Goal: Find specific page/section: Find specific page/section

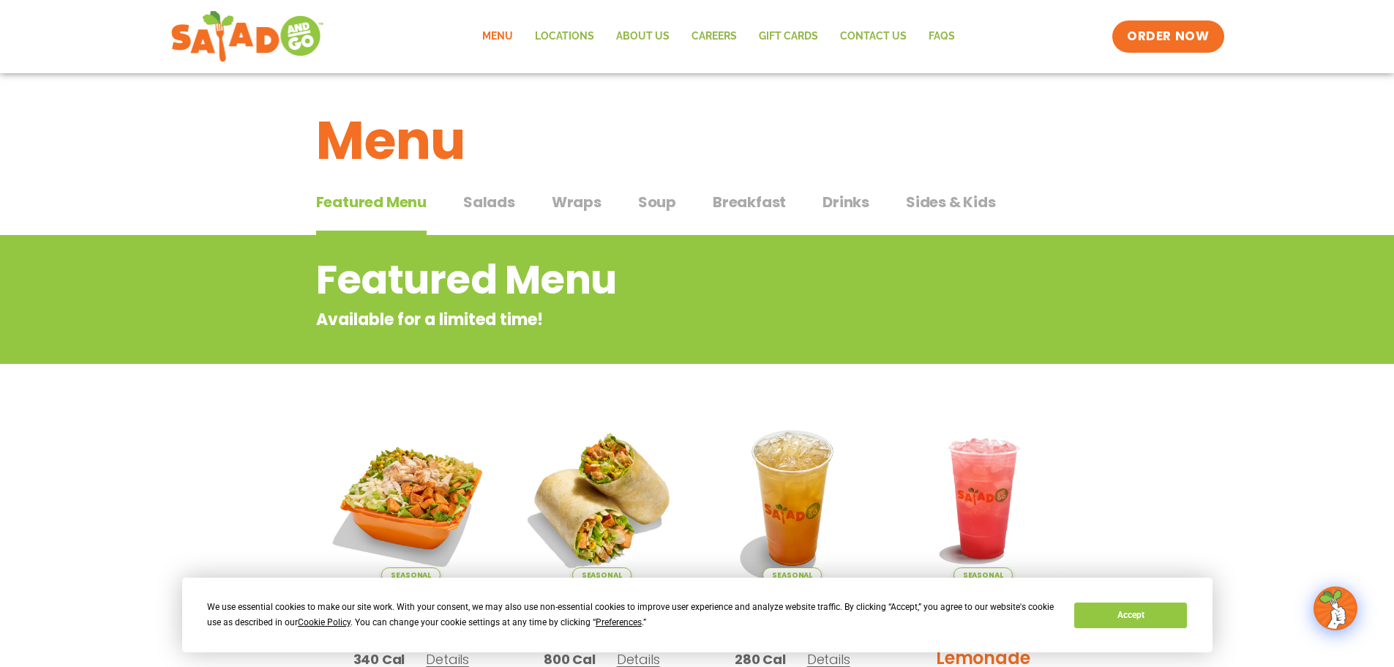
click at [485, 204] on span "Salads" at bounding box center [489, 202] width 52 height 22
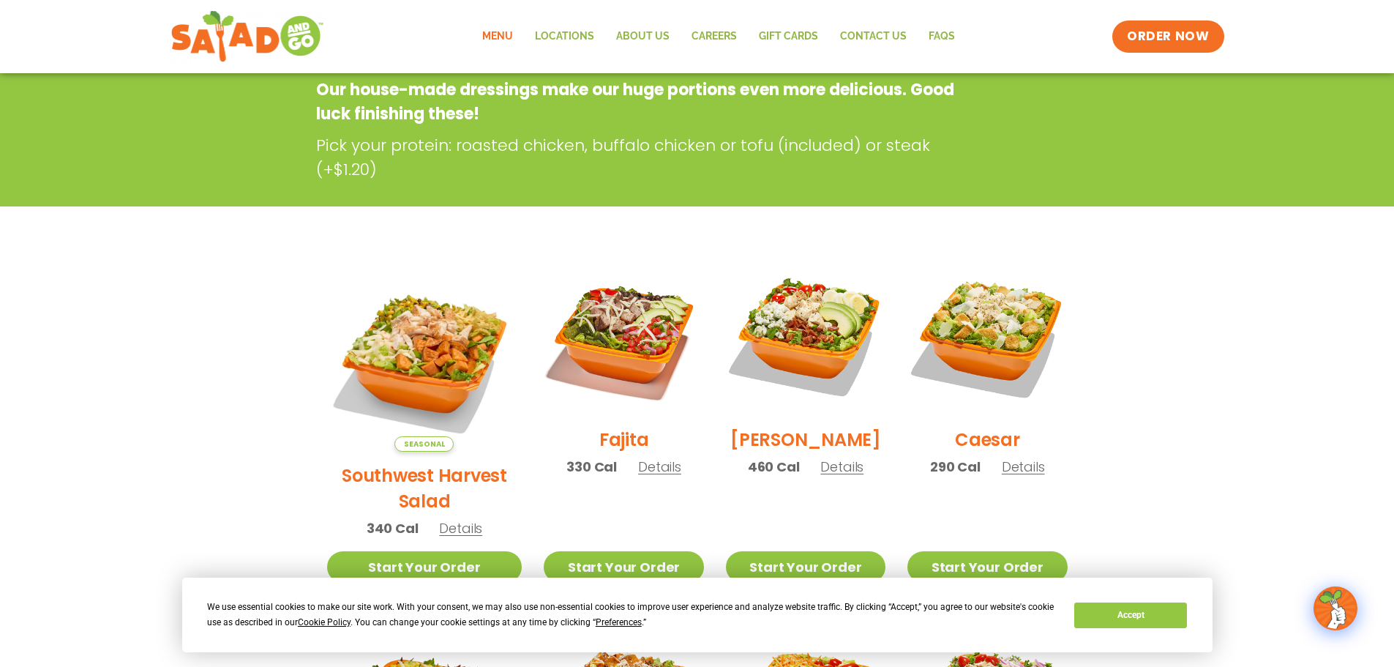
scroll to position [73, 0]
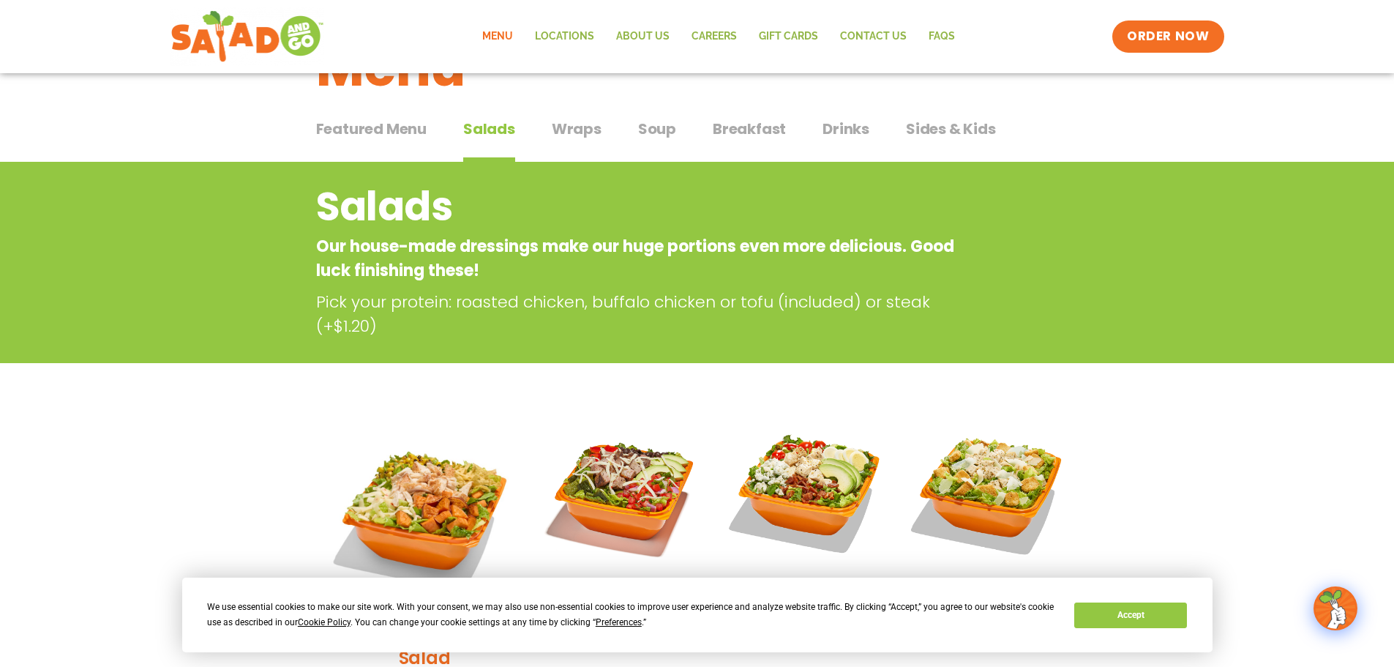
click at [668, 127] on span "Soup" at bounding box center [657, 129] width 38 height 22
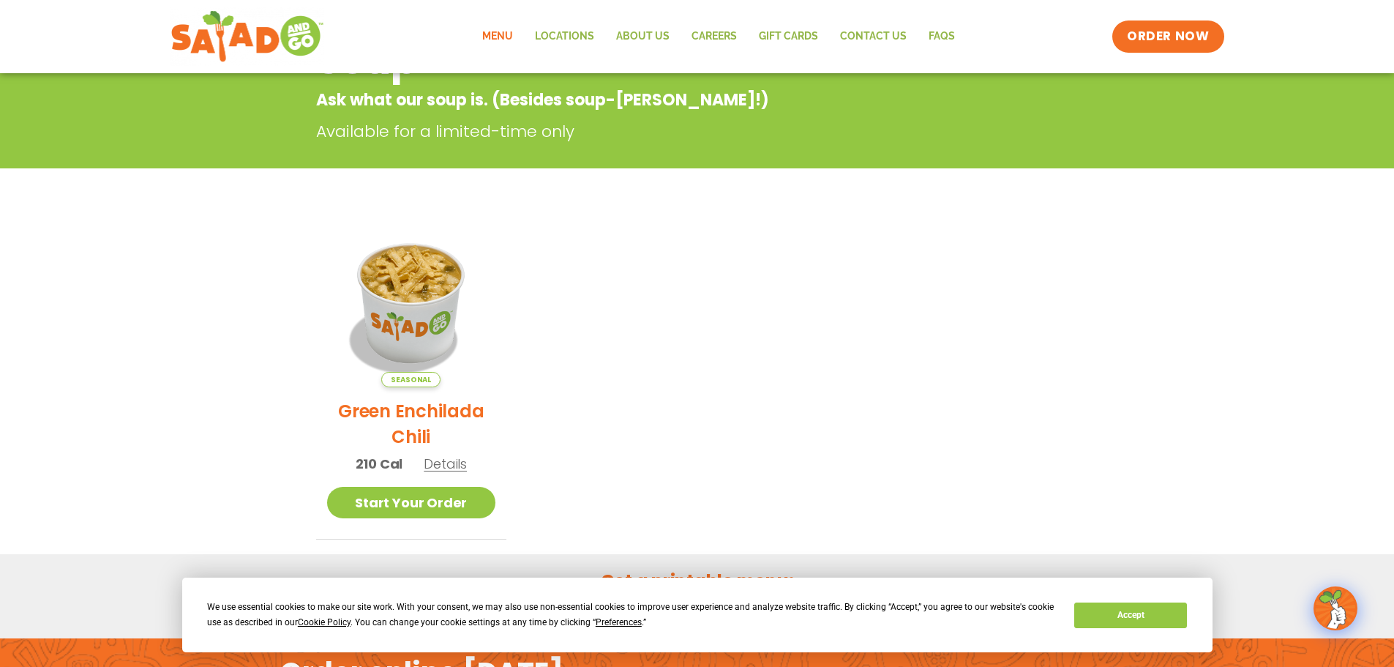
scroll to position [49, 0]
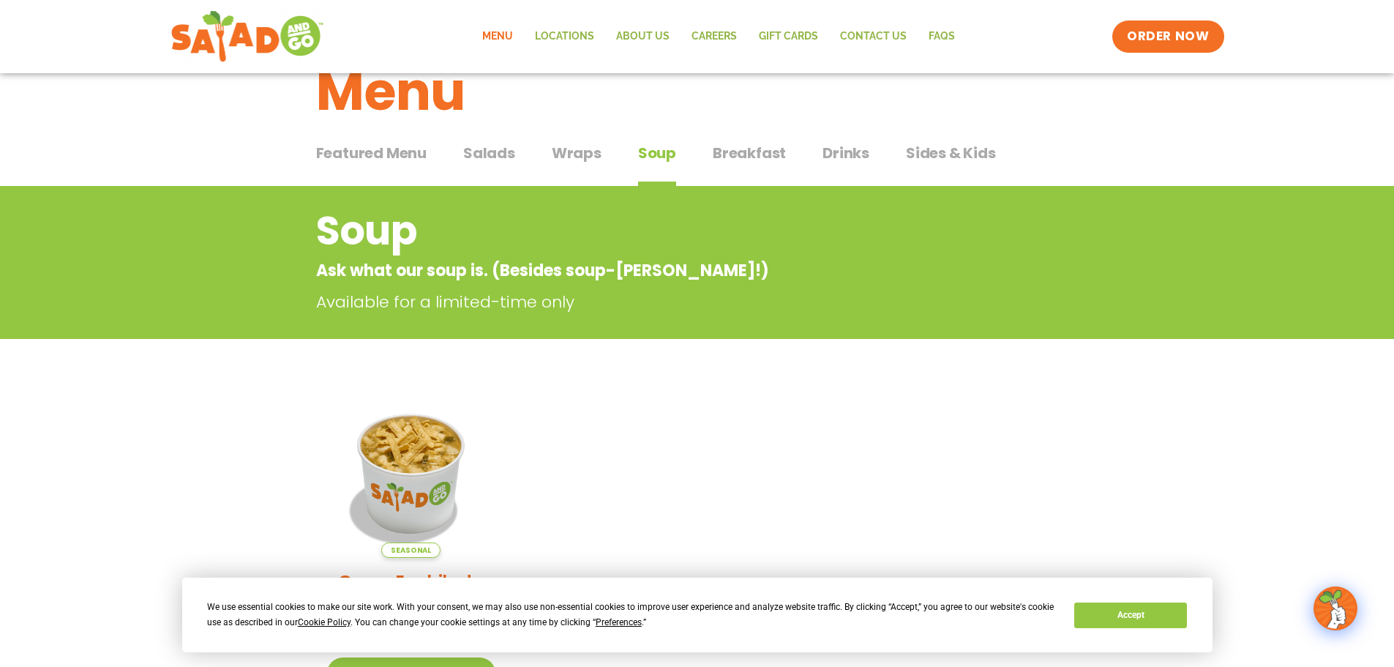
click at [506, 150] on span "Salads" at bounding box center [489, 153] width 52 height 22
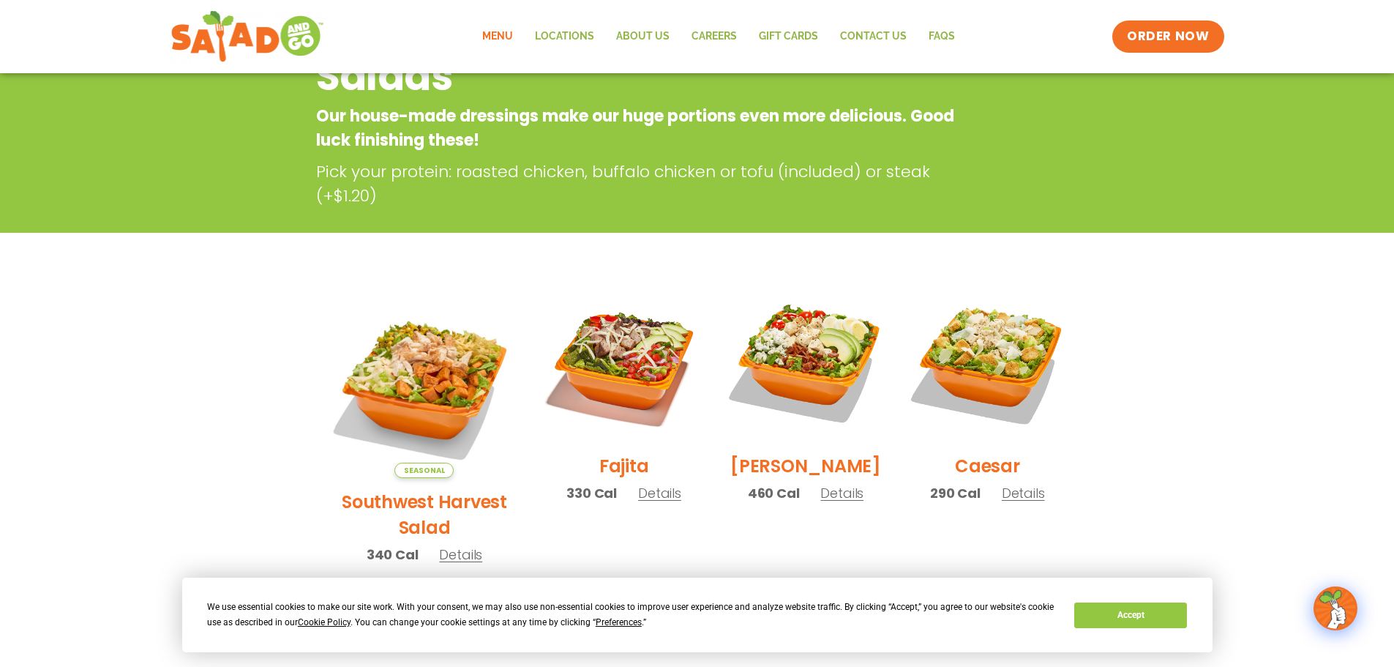
scroll to position [415, 0]
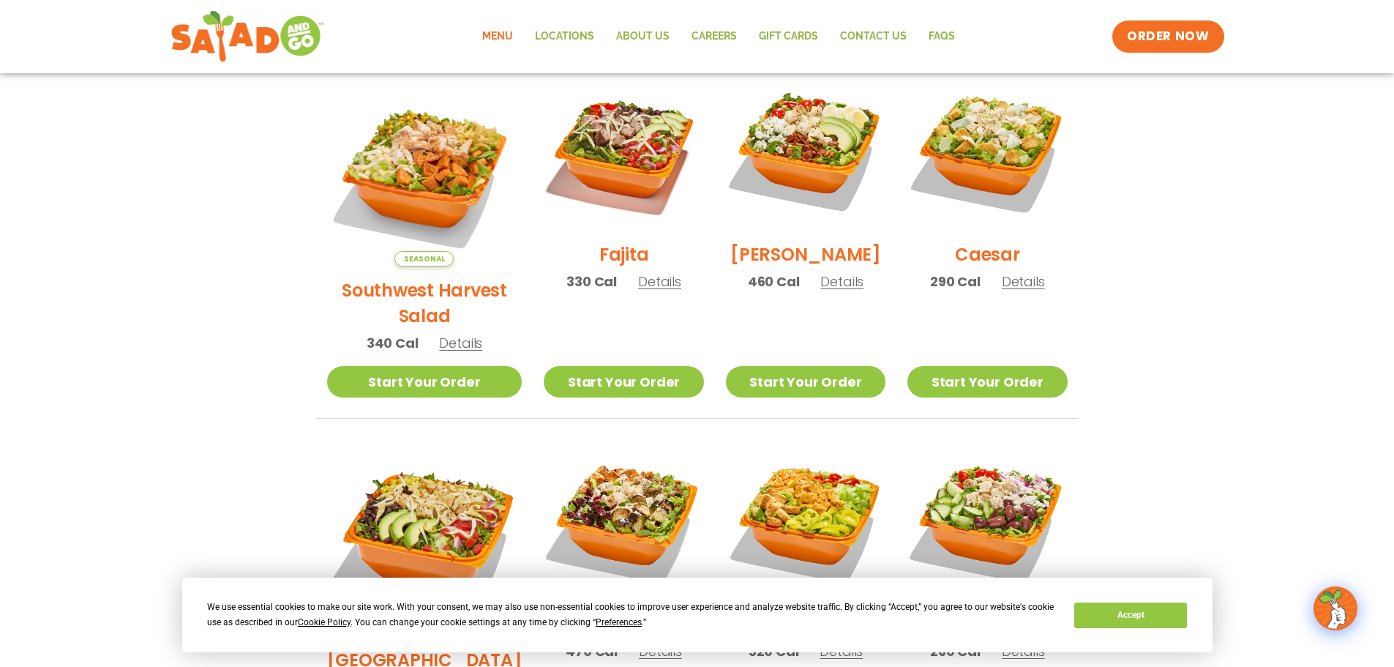
click at [443, 334] on span "Details" at bounding box center [460, 343] width 43 height 18
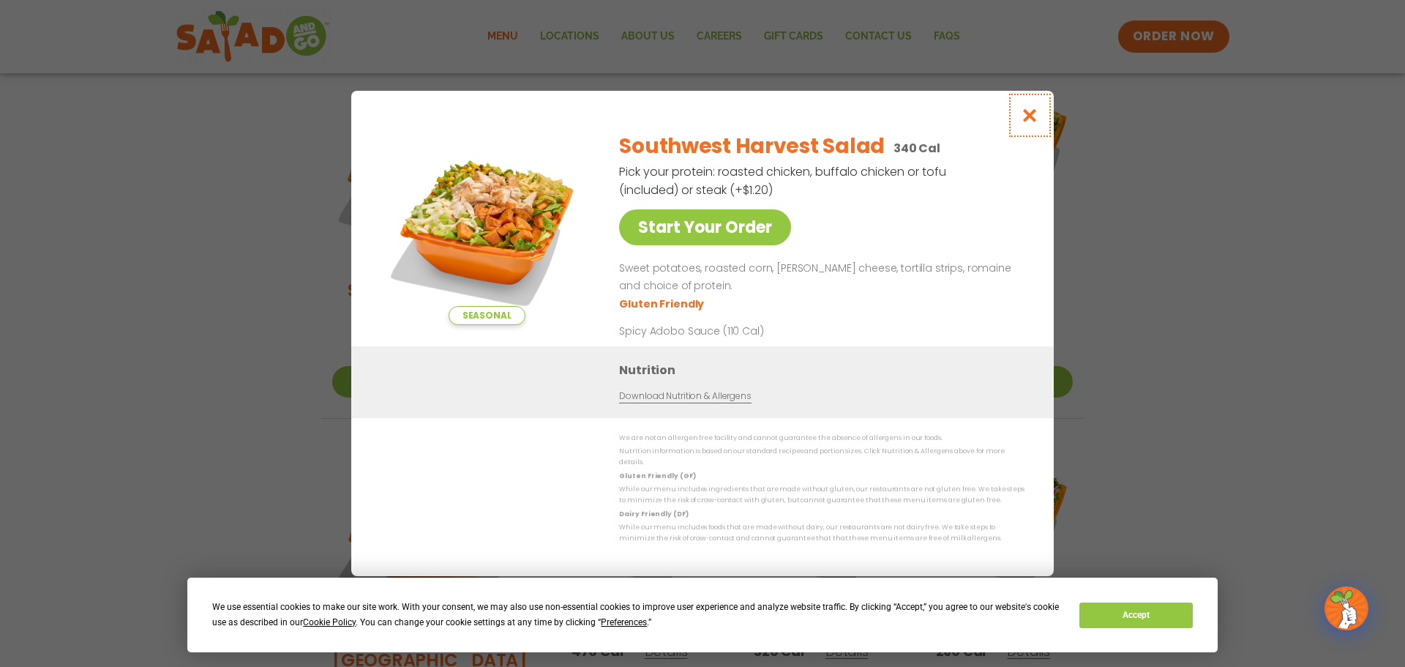
click at [1039, 120] on button "Close modal" at bounding box center [1030, 115] width 48 height 49
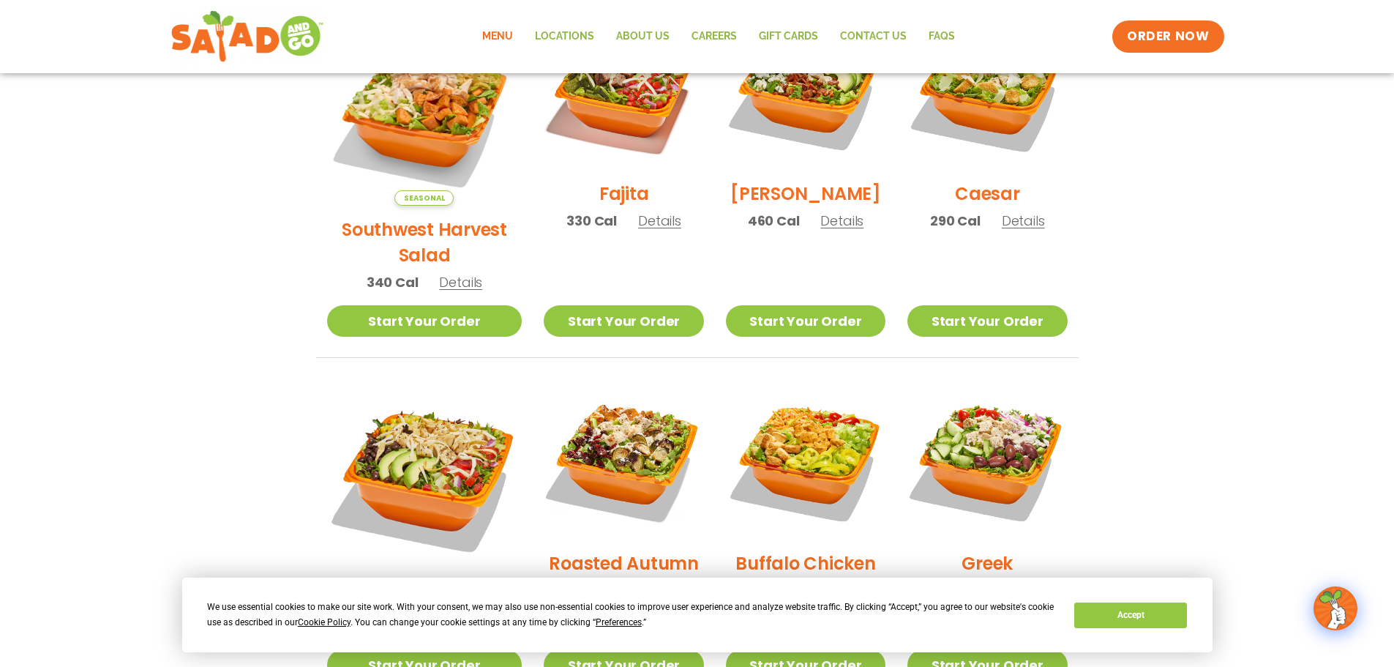
scroll to position [561, 0]
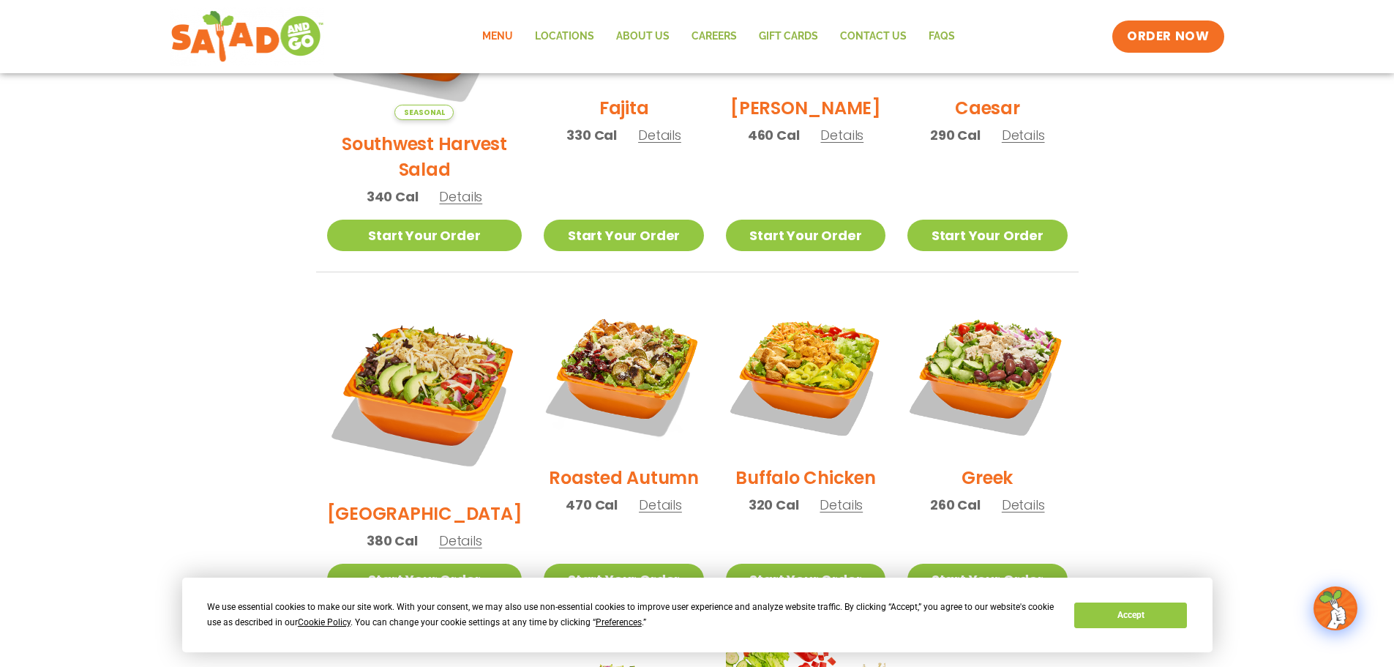
click at [648, 495] on span "Details" at bounding box center [660, 504] width 43 height 18
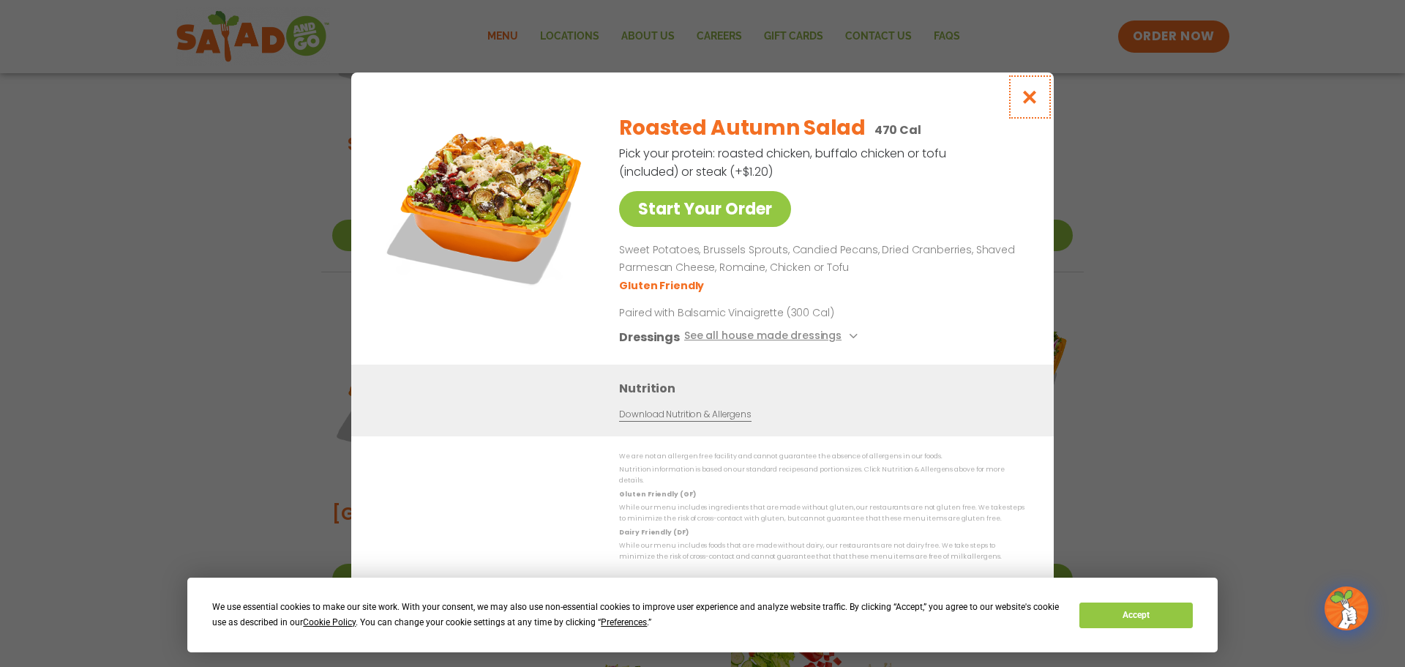
click at [1035, 104] on icon "Close modal" at bounding box center [1030, 96] width 18 height 15
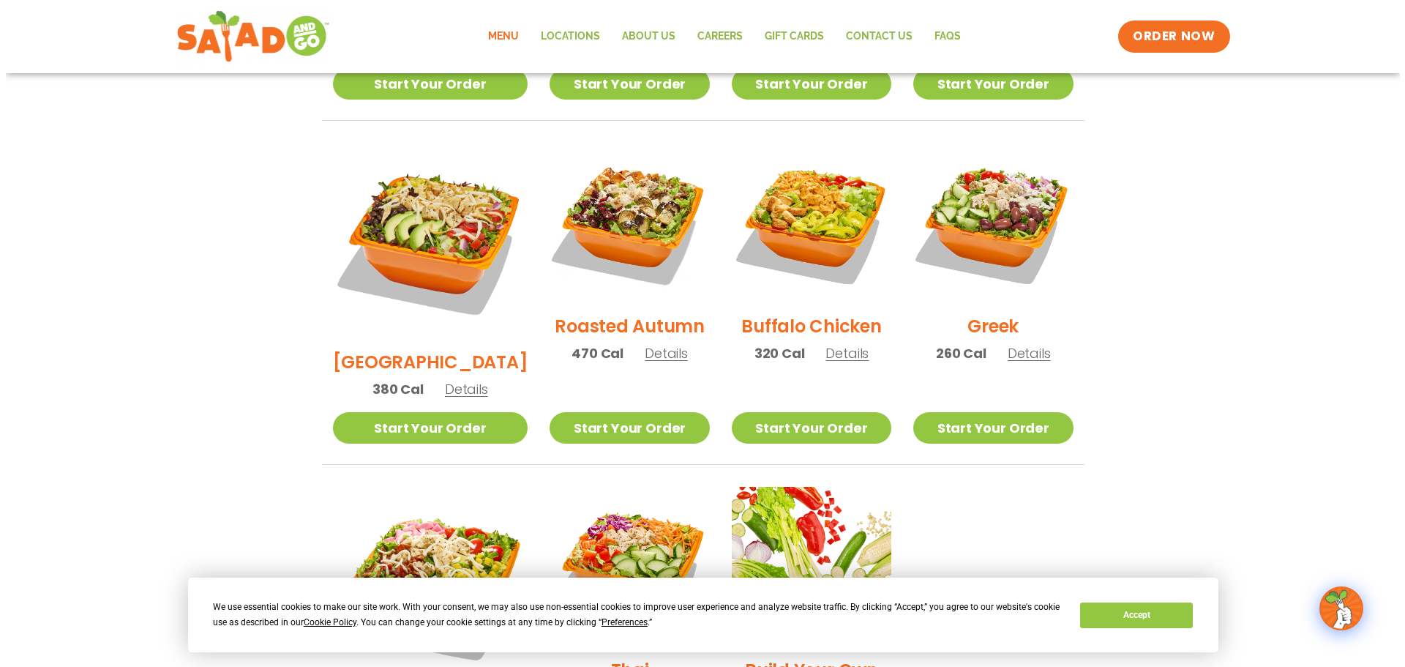
scroll to position [854, 0]
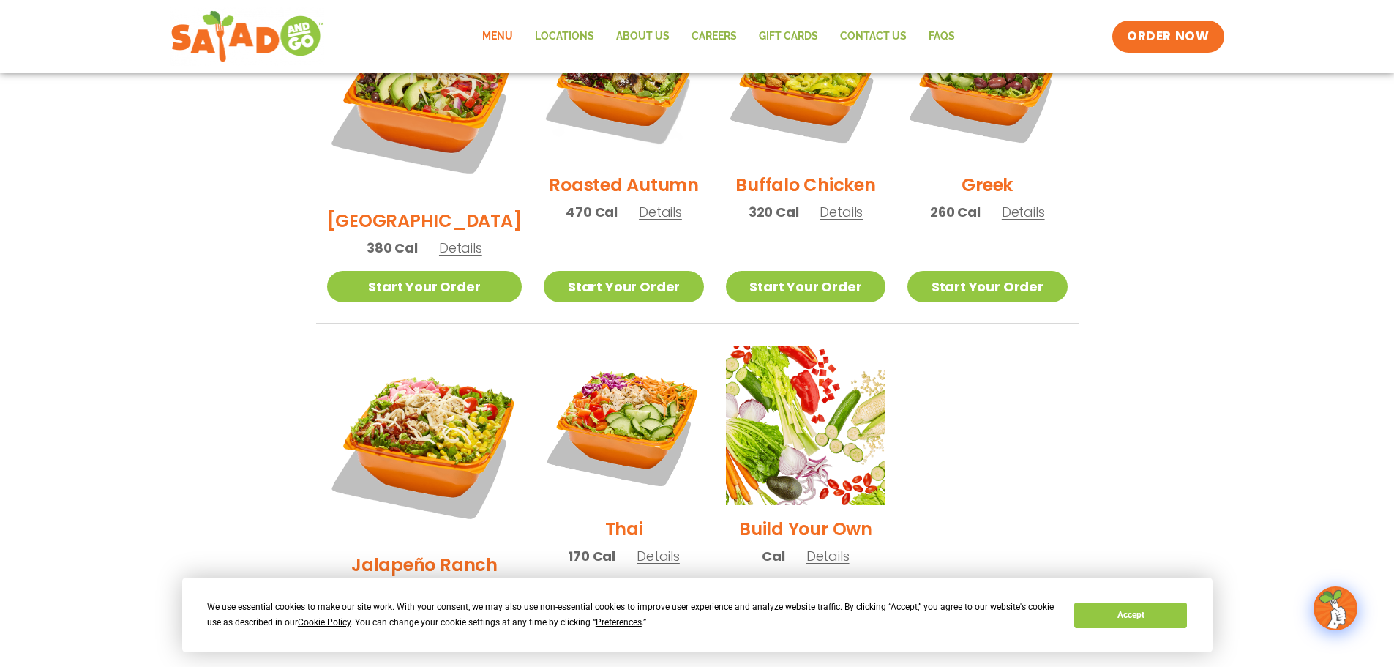
click at [641, 547] on span "Details" at bounding box center [658, 556] width 43 height 18
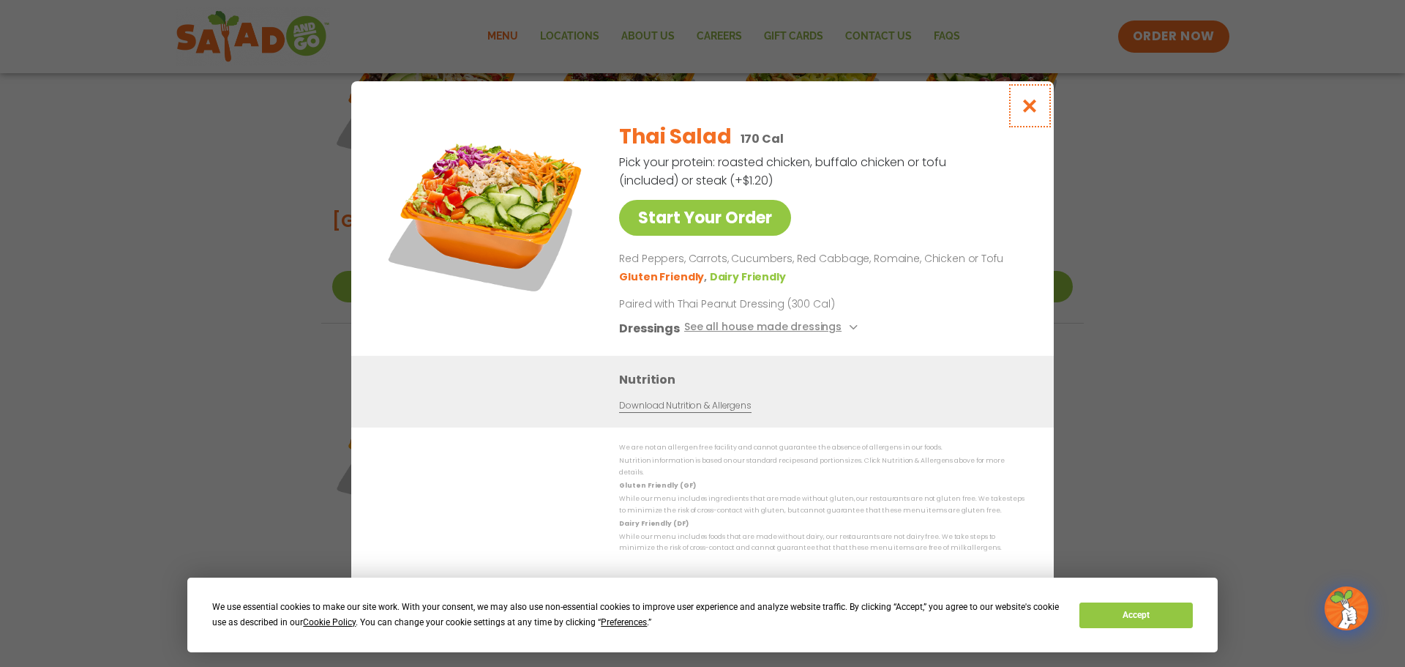
click at [1035, 109] on icon "Close modal" at bounding box center [1030, 105] width 18 height 15
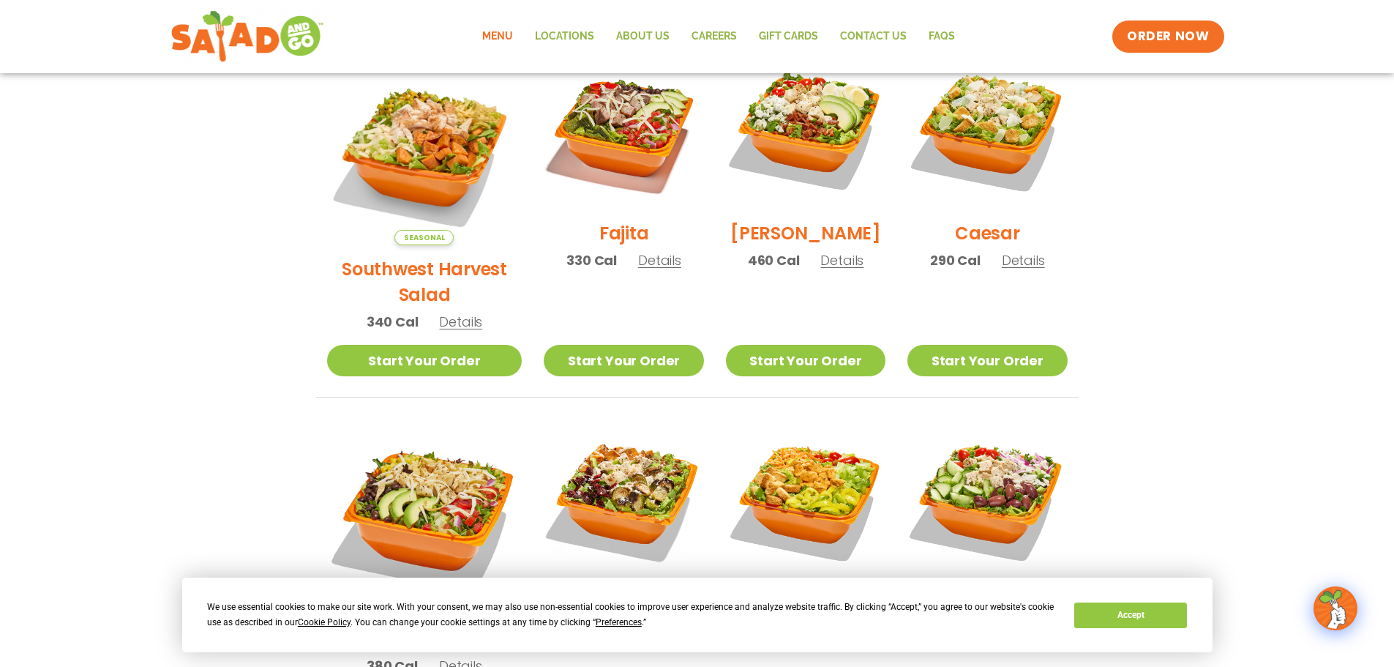
scroll to position [366, 0]
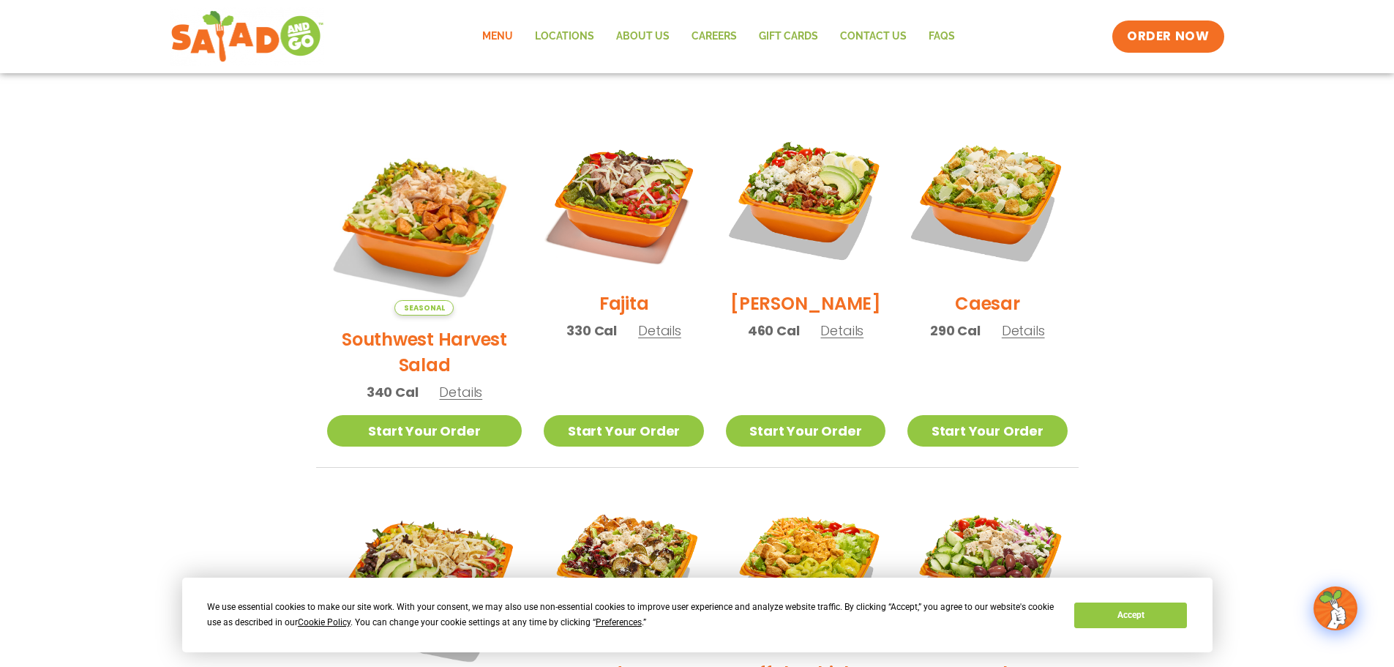
click at [641, 340] on span "Details" at bounding box center [659, 330] width 43 height 18
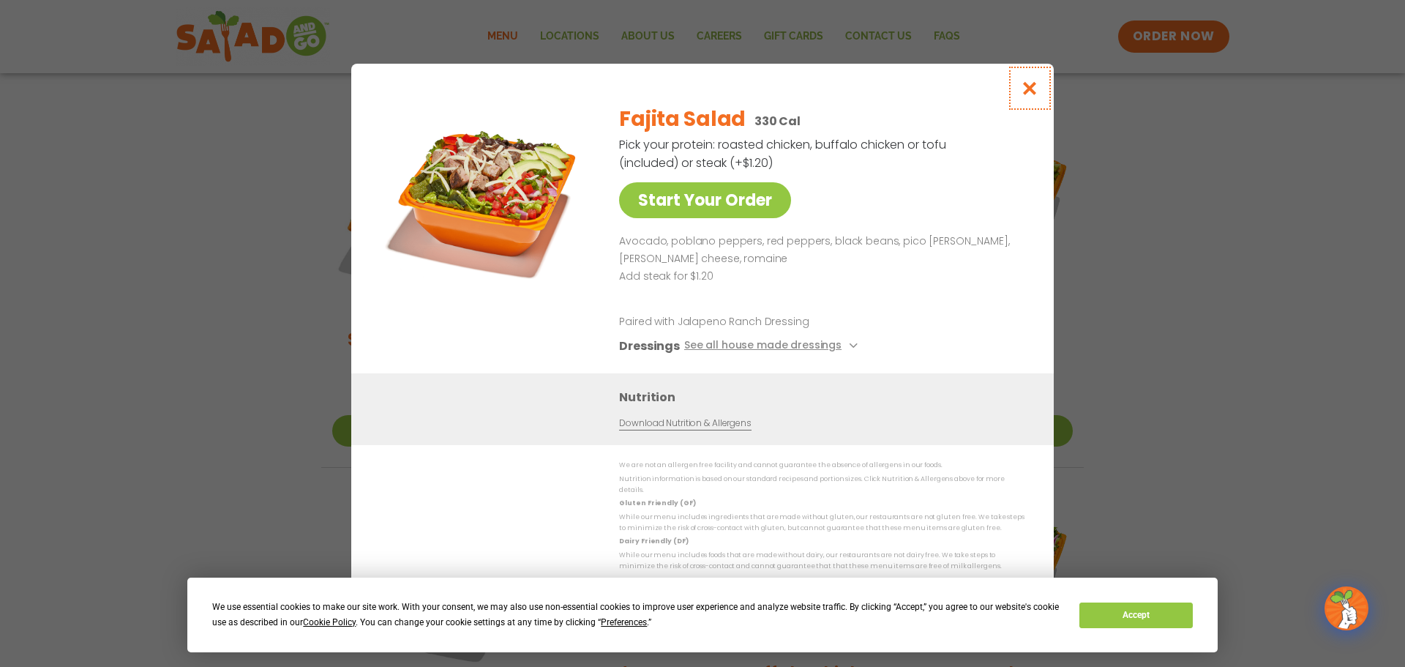
click at [1035, 91] on icon "Close modal" at bounding box center [1030, 87] width 18 height 15
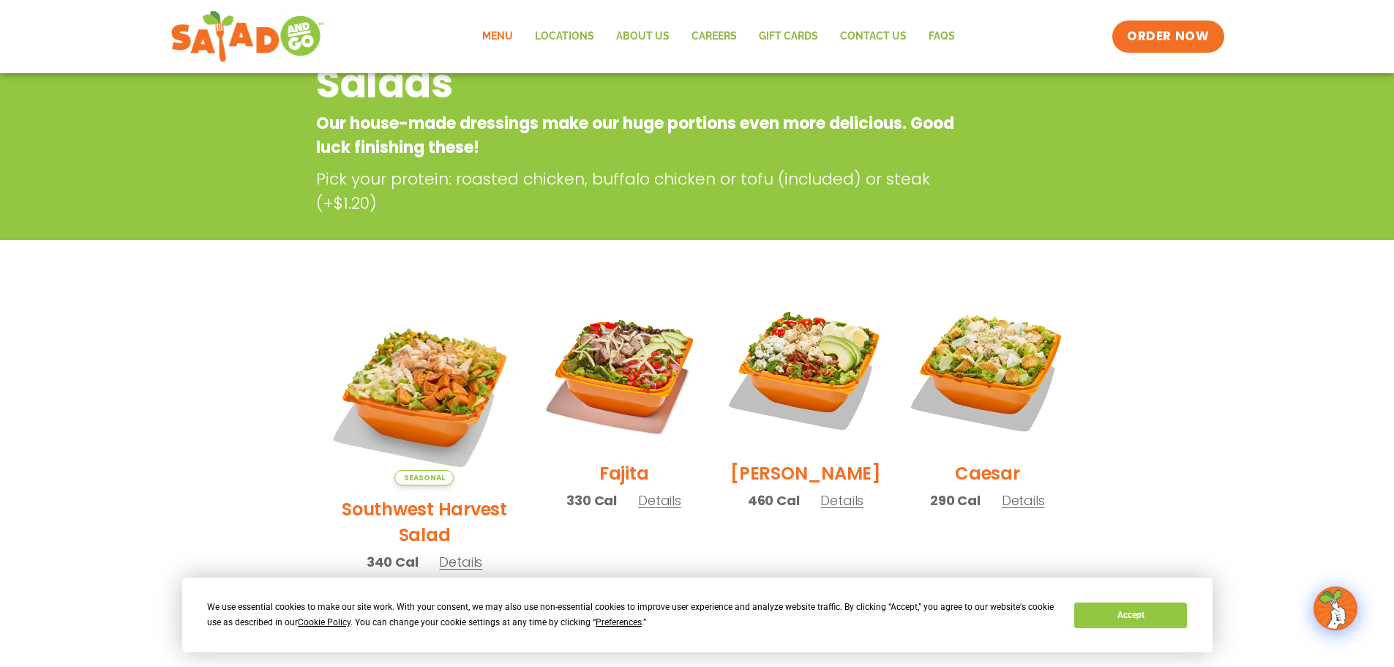
scroll to position [0, 0]
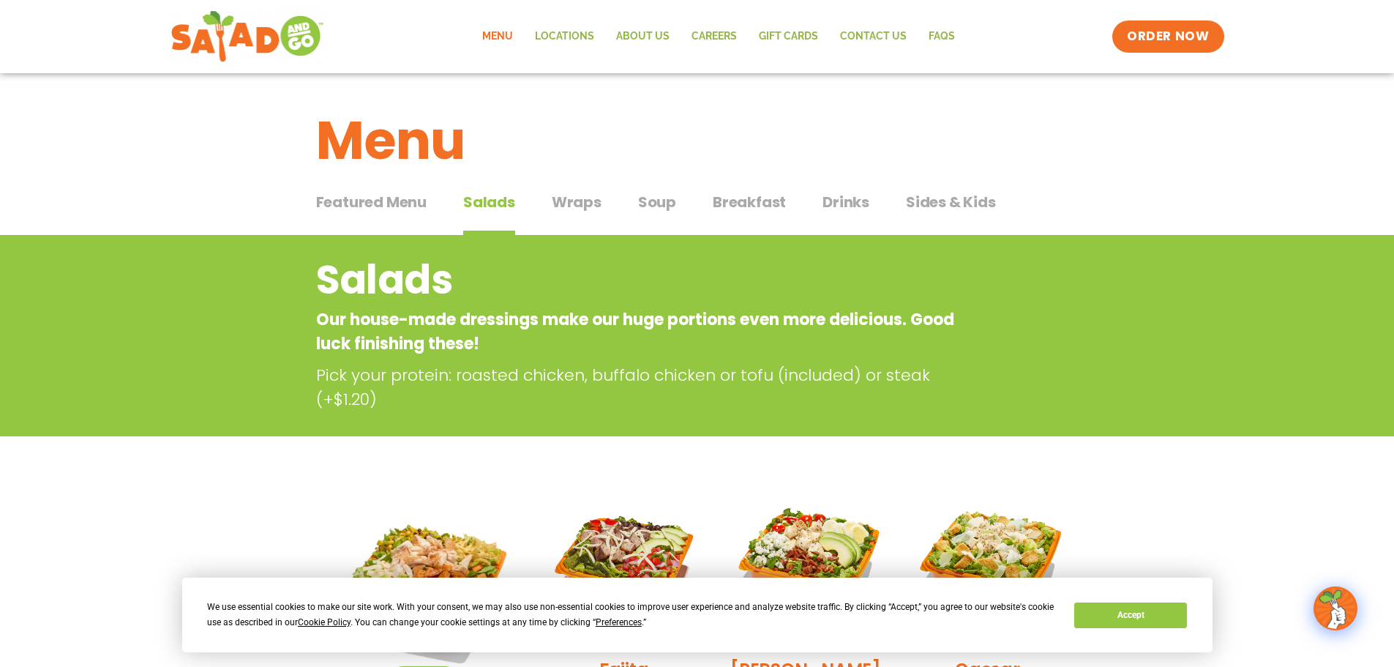
click at [859, 203] on span "Drinks" at bounding box center [846, 202] width 47 height 22
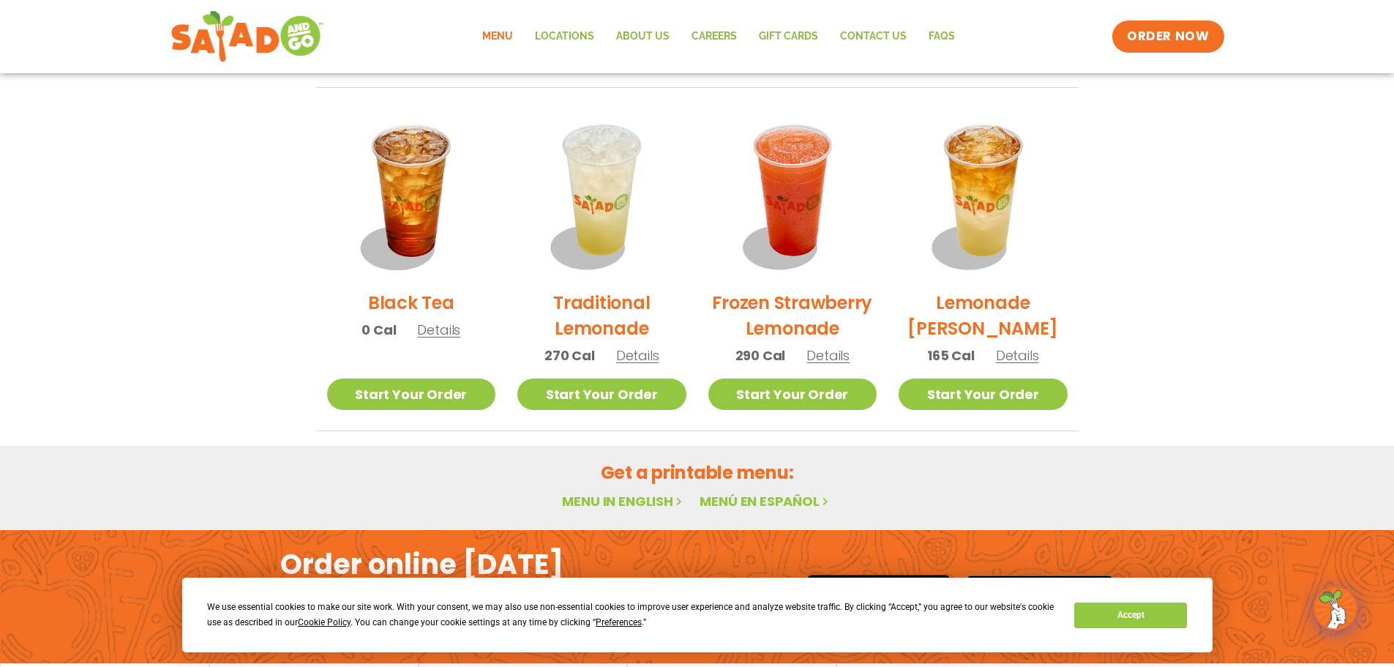
scroll to position [932, 0]
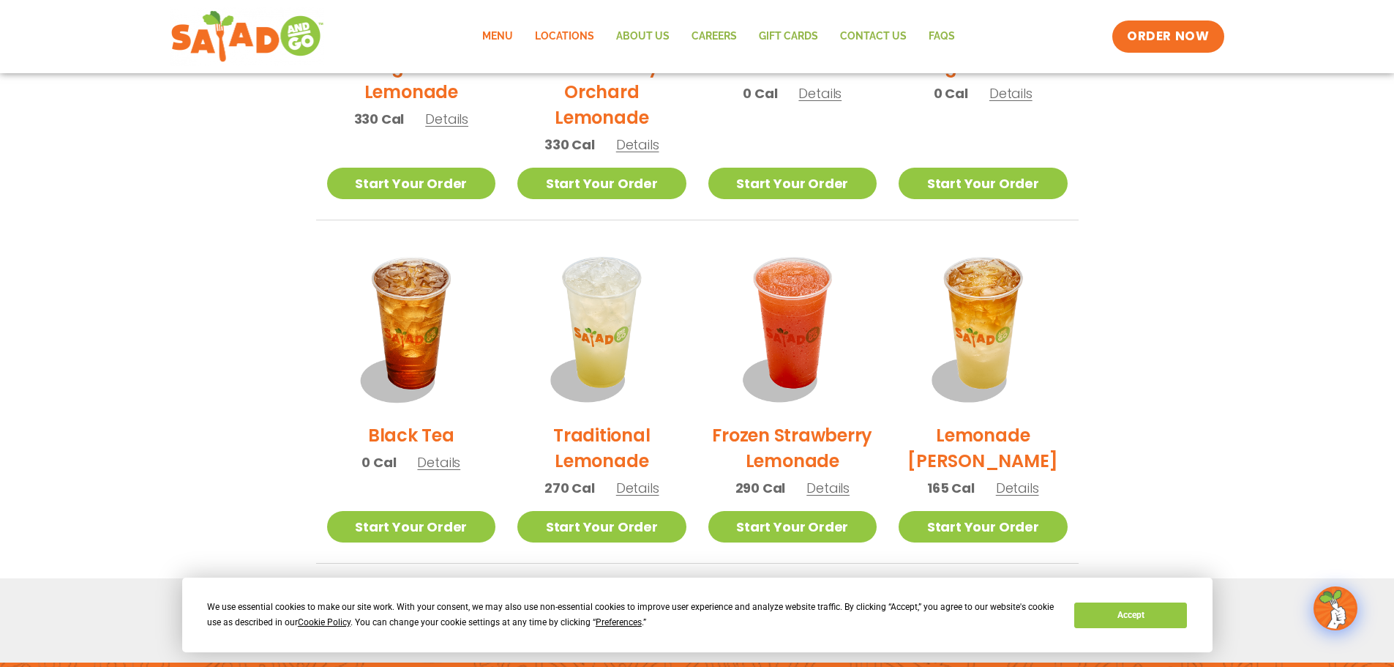
click at [572, 44] on link "Locations" at bounding box center [564, 37] width 81 height 34
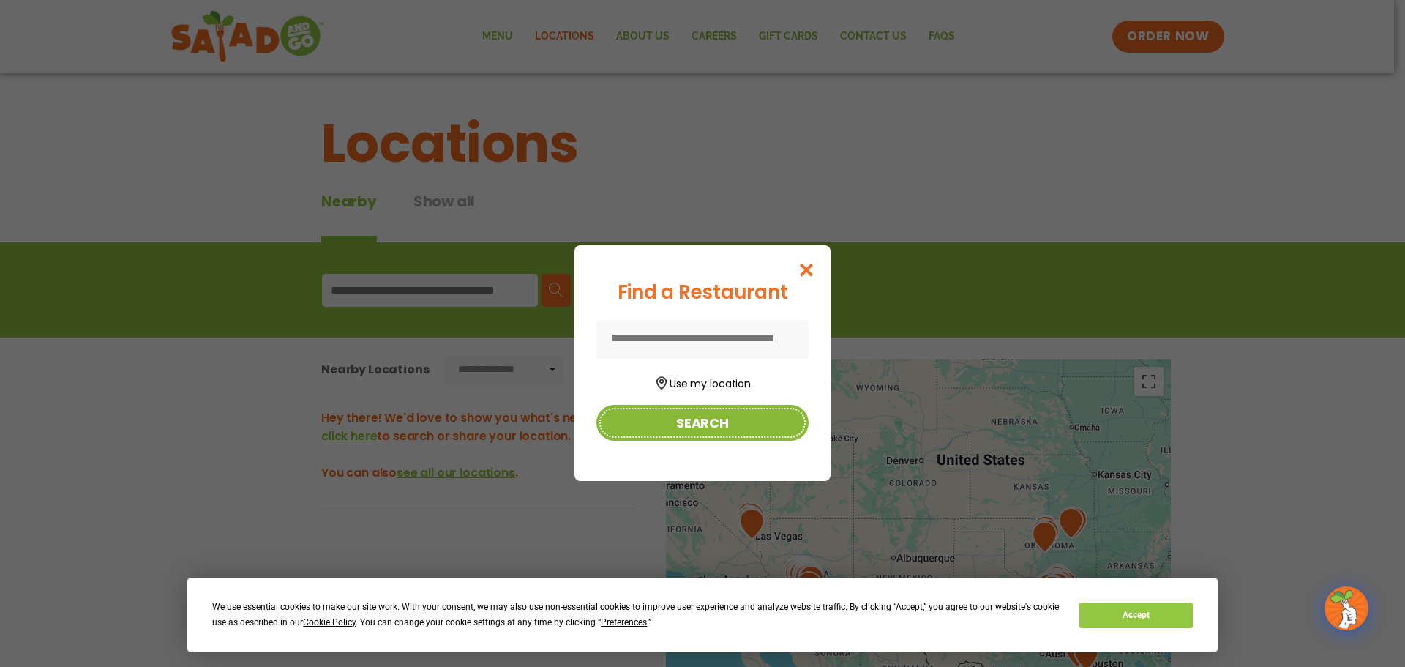
click at [700, 426] on button "Search" at bounding box center [702, 423] width 212 height 36
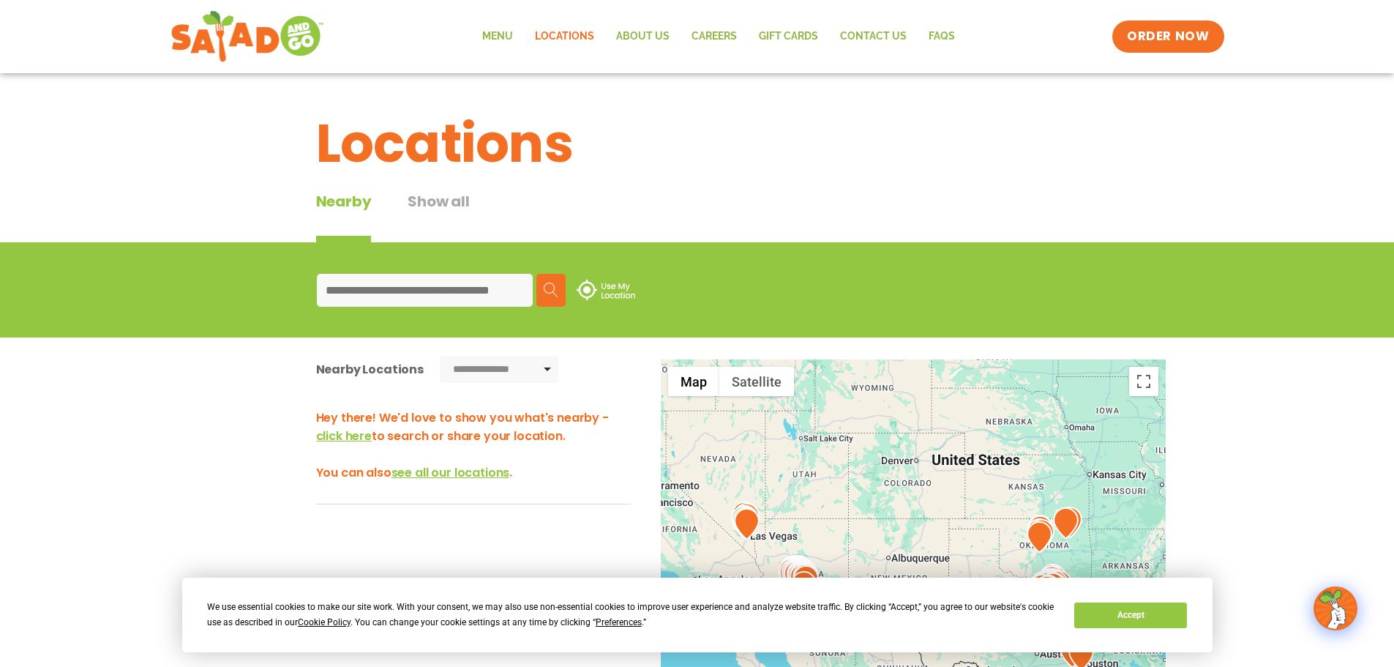
click at [473, 290] on input at bounding box center [425, 290] width 216 height 33
type input "*****"
click at [544, 287] on img at bounding box center [551, 289] width 15 height 15
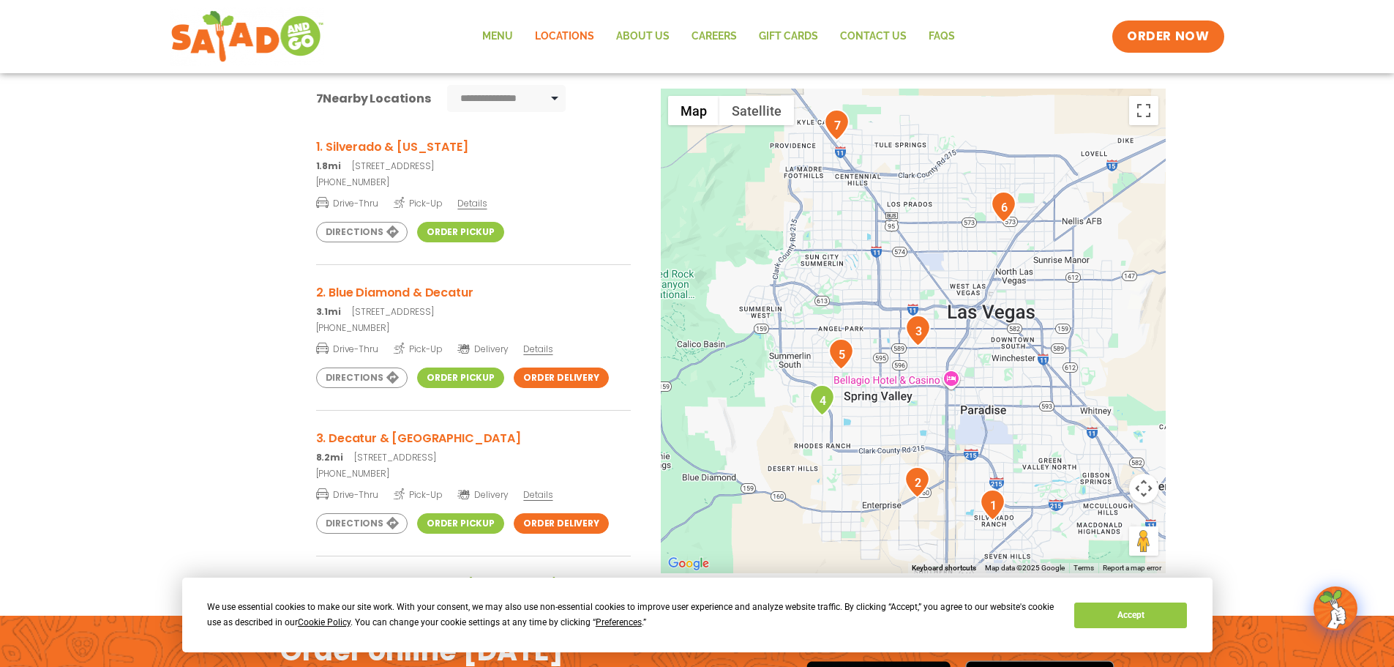
scroll to position [366, 0]
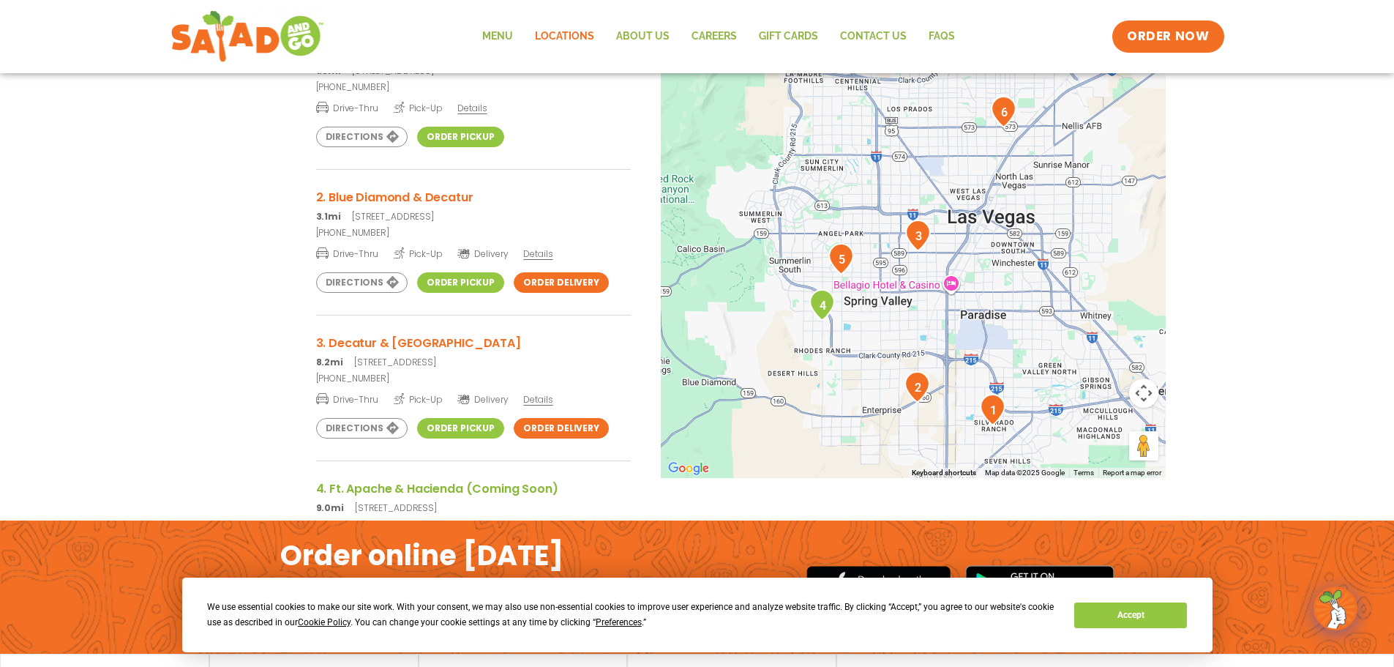
click at [997, 408] on img "1" at bounding box center [993, 409] width 26 height 31
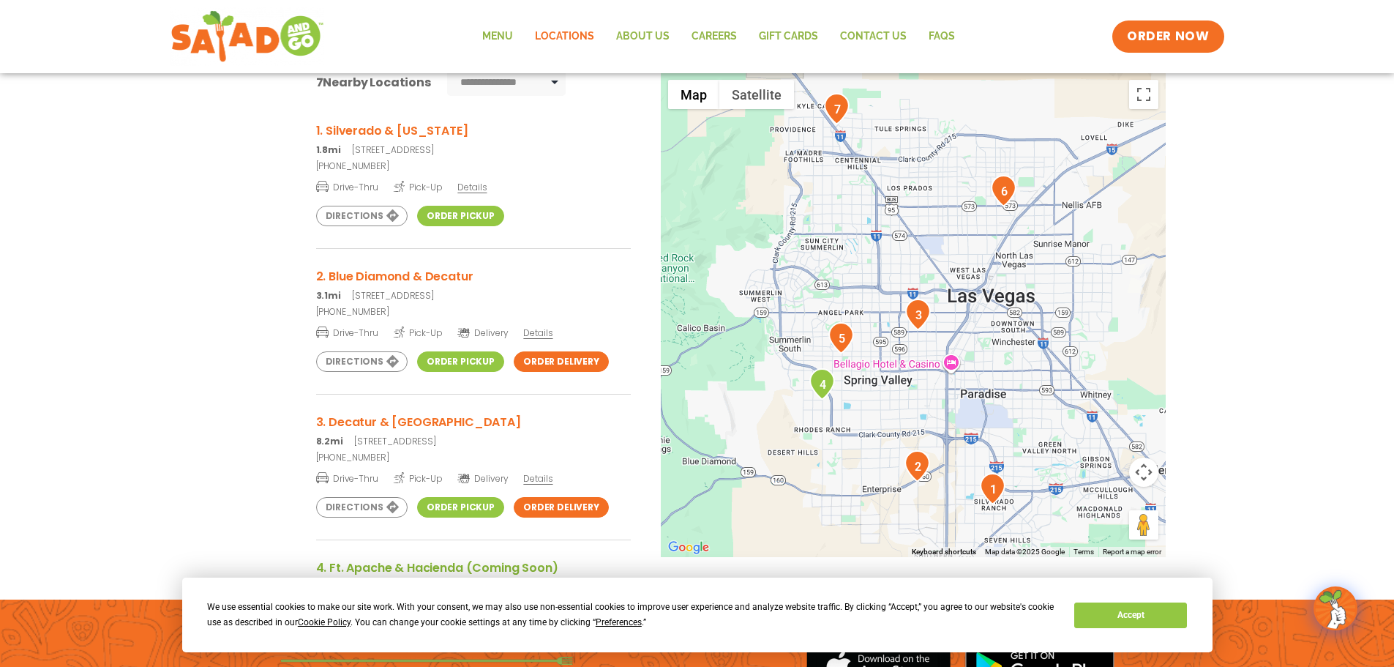
scroll to position [220, 0]
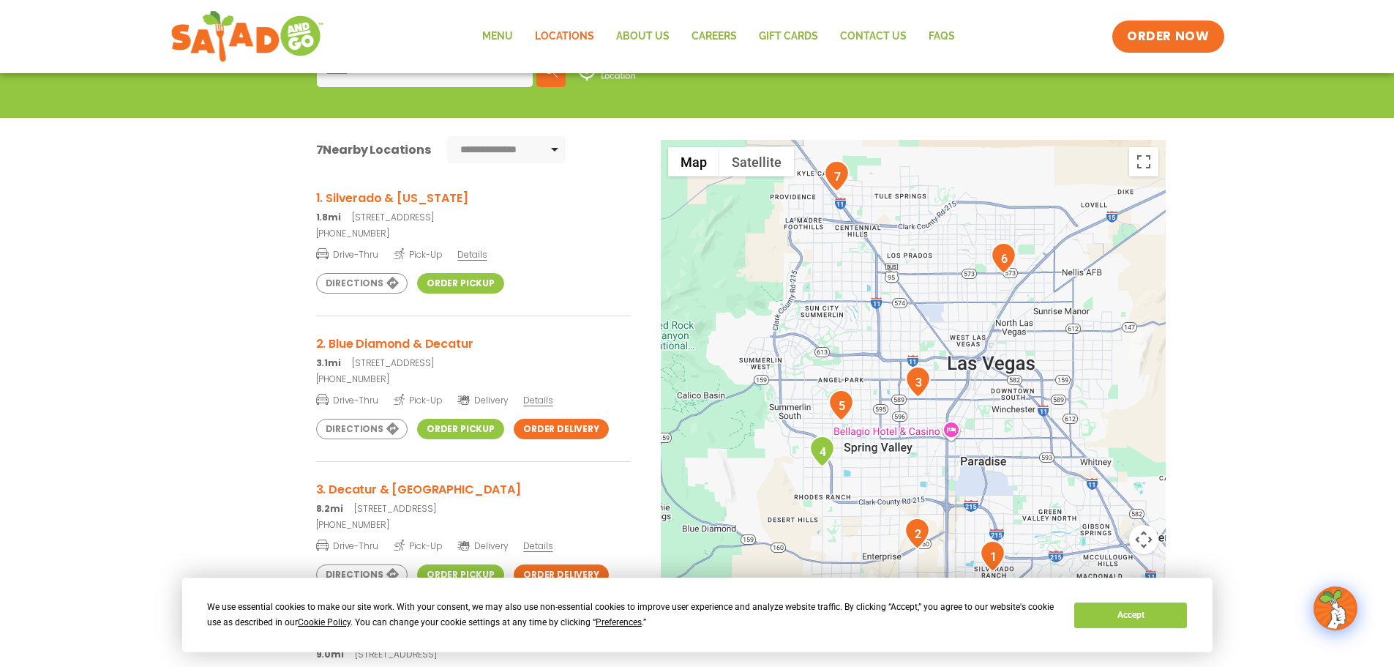
click at [372, 197] on h3 "1. Silverado & Maryland" at bounding box center [473, 198] width 315 height 18
